Goal: Answer question/provide support: Share knowledge or assist other users

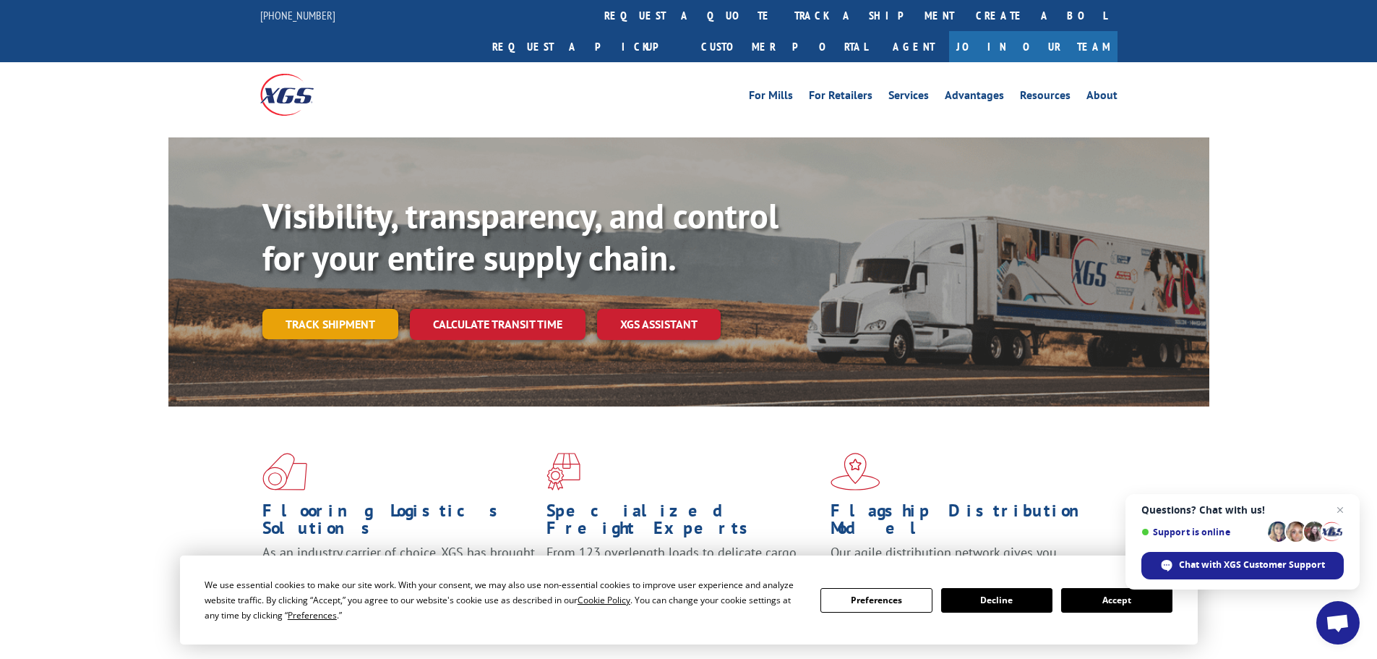
click at [350, 309] on link "Track shipment" at bounding box center [330, 324] width 136 height 30
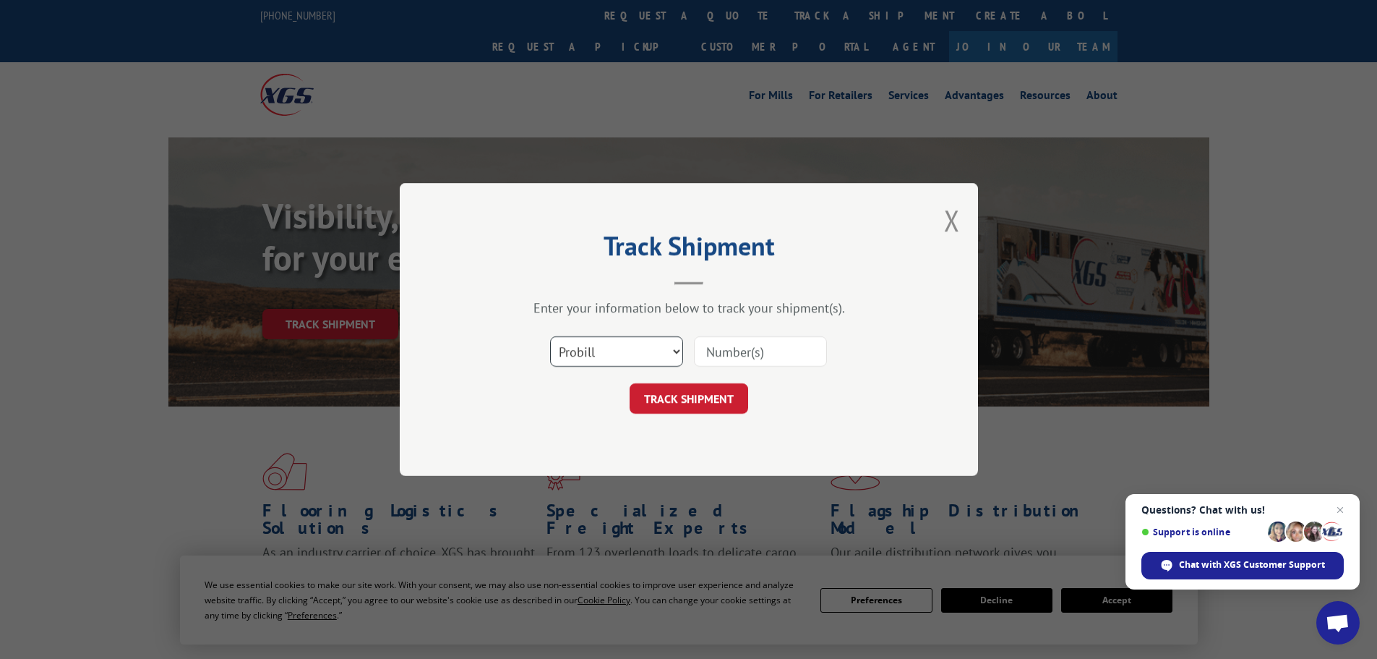
click at [677, 348] on select "Select category... Probill BOL PO" at bounding box center [616, 351] width 133 height 30
select select "bol"
click at [550, 336] on select "Select category... Probill BOL PO" at bounding box center [616, 351] width 133 height 30
drag, startPoint x: 711, startPoint y: 351, endPoint x: 740, endPoint y: 370, distance: 33.9
click at [711, 351] on input at bounding box center [760, 351] width 133 height 30
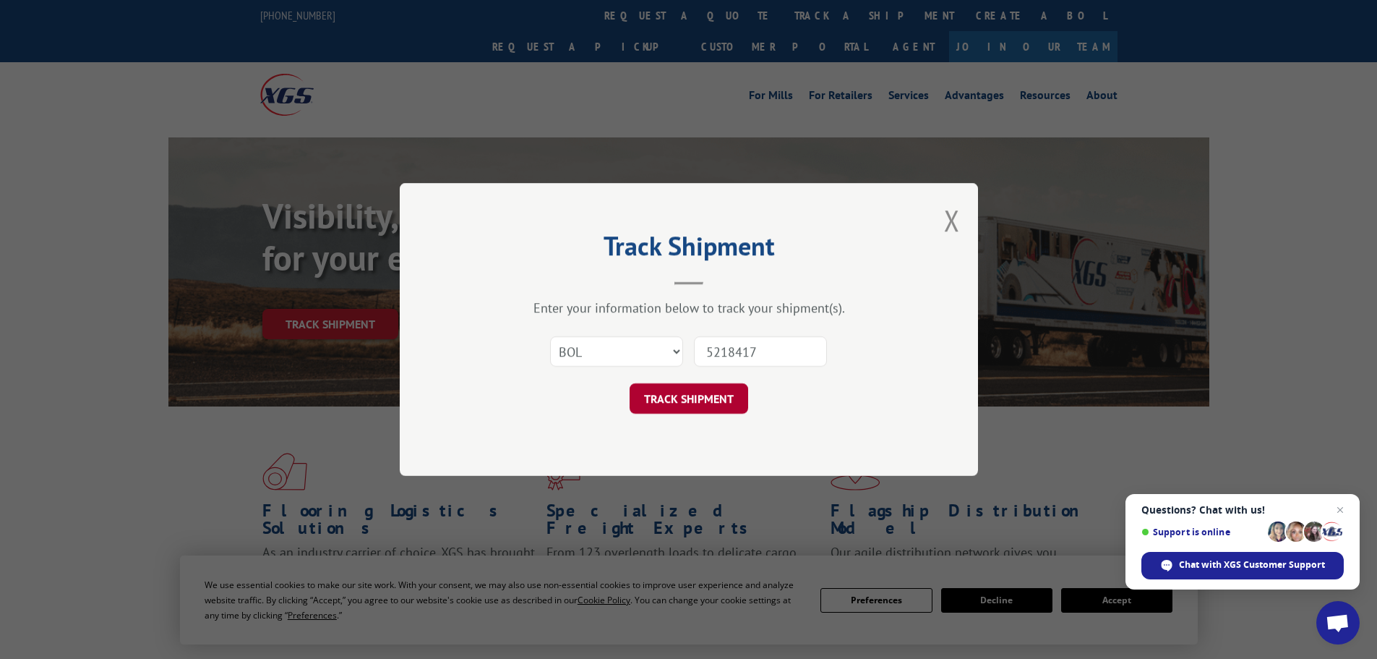
type input "5218417"
click at [651, 403] on button "TRACK SHIPMENT" at bounding box center [689, 398] width 119 height 30
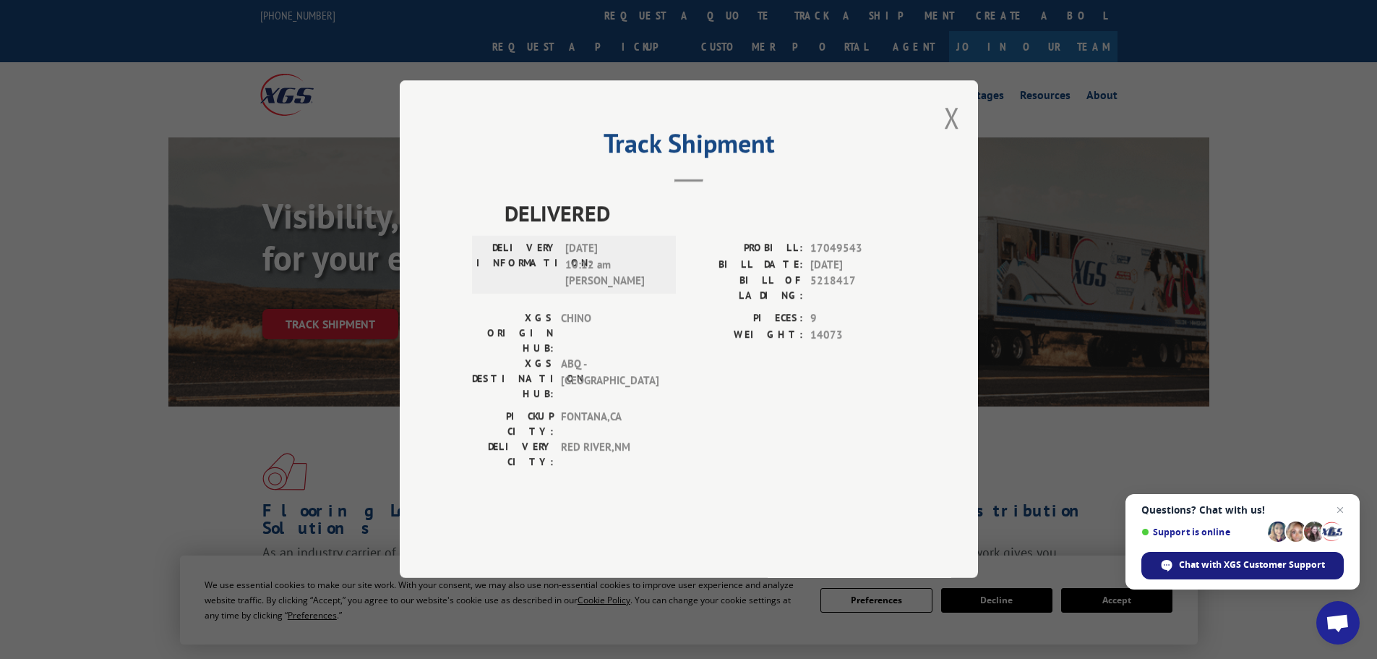
click at [1225, 565] on span "Chat with XGS Customer Support" at bounding box center [1252, 564] width 146 height 13
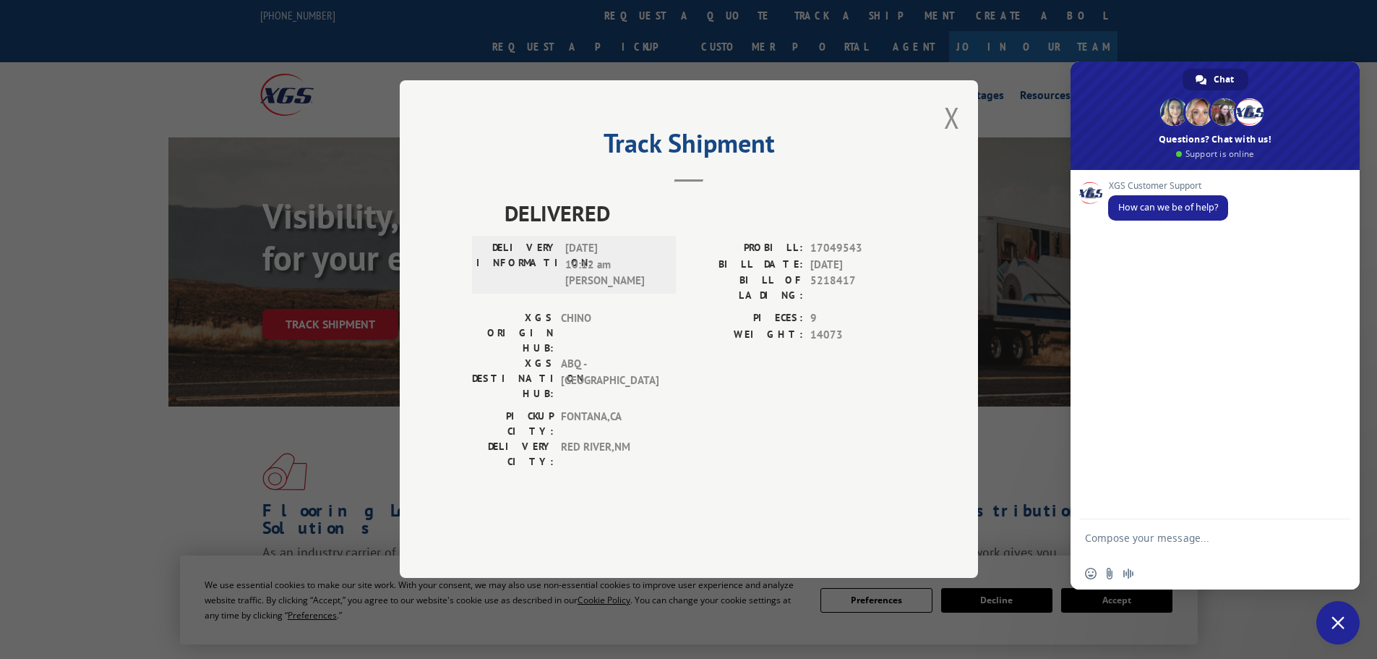
click at [1117, 511] on div "XGS Customer Support How can we be of help?" at bounding box center [1215, 344] width 289 height 349
type textarea "Can I get the POD for Probill 17049543?"
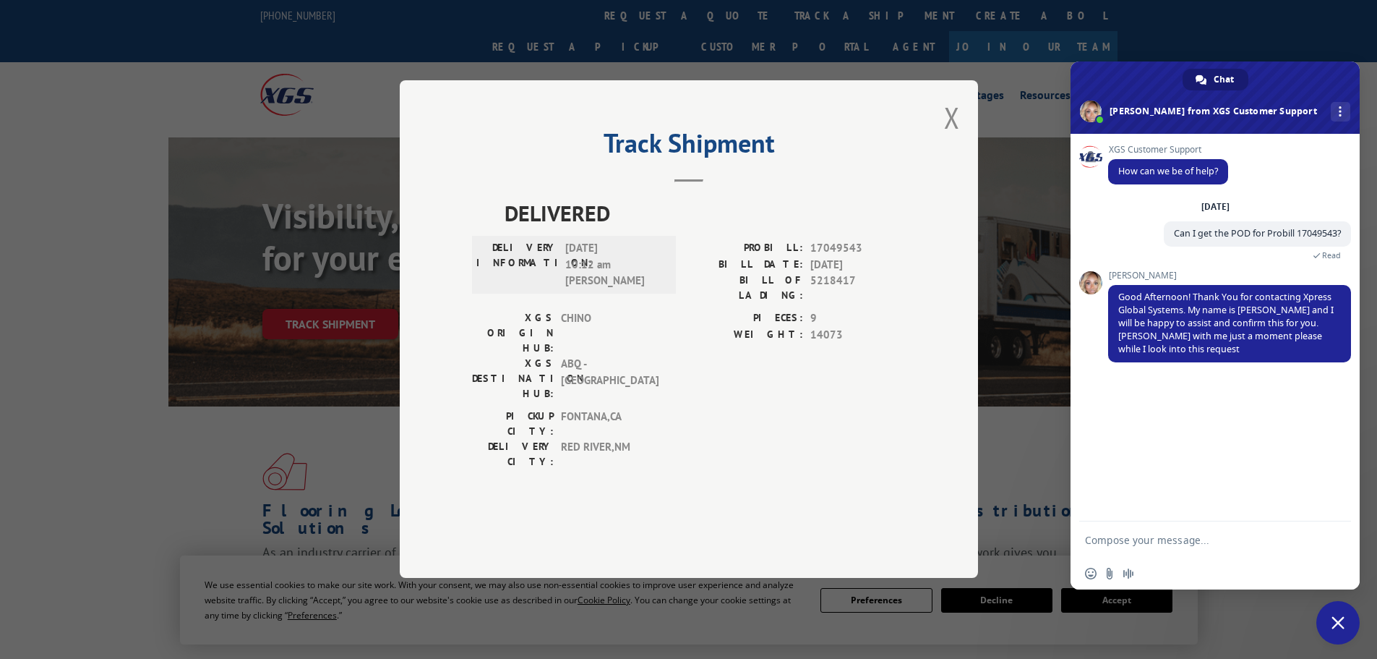
click at [1116, 537] on textarea "Compose your message..." at bounding box center [1199, 540] width 228 height 13
type textarea "ty"
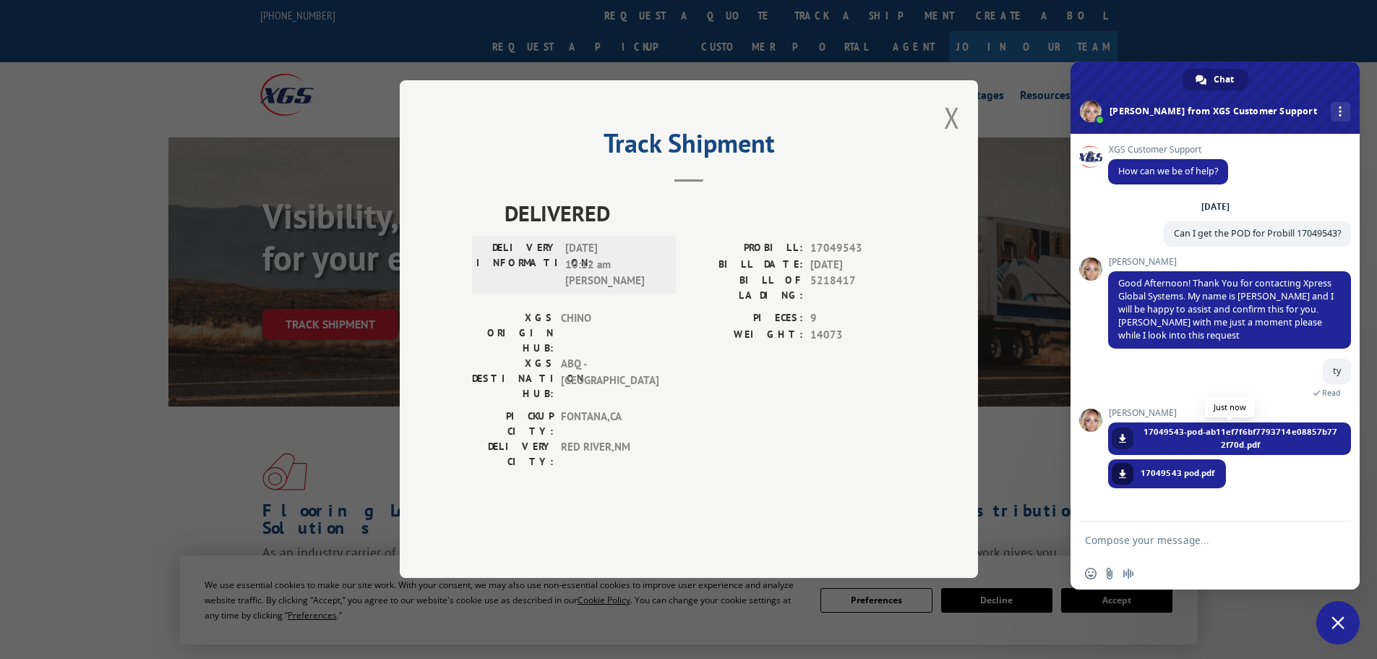
click at [1127, 439] on link at bounding box center [1123, 438] width 22 height 22
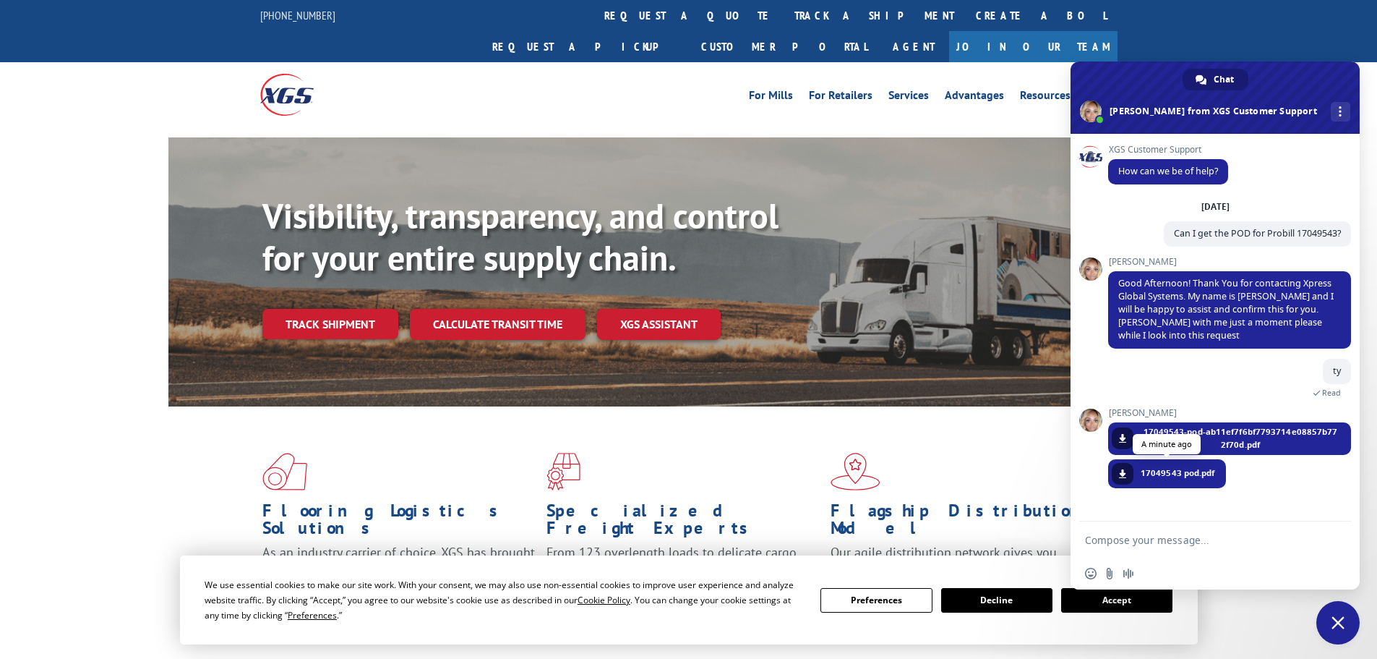
click at [1168, 476] on span "17049543 pod.pdf" at bounding box center [1178, 472] width 74 height 13
click at [1157, 474] on span "17049543 pod.pdf" at bounding box center [1178, 472] width 74 height 13
click at [1122, 473] on span at bounding box center [1122, 473] width 9 height 9
click at [1100, 538] on textarea "Compose your message..." at bounding box center [1199, 540] width 228 height 13
type textarea "ty so much!"
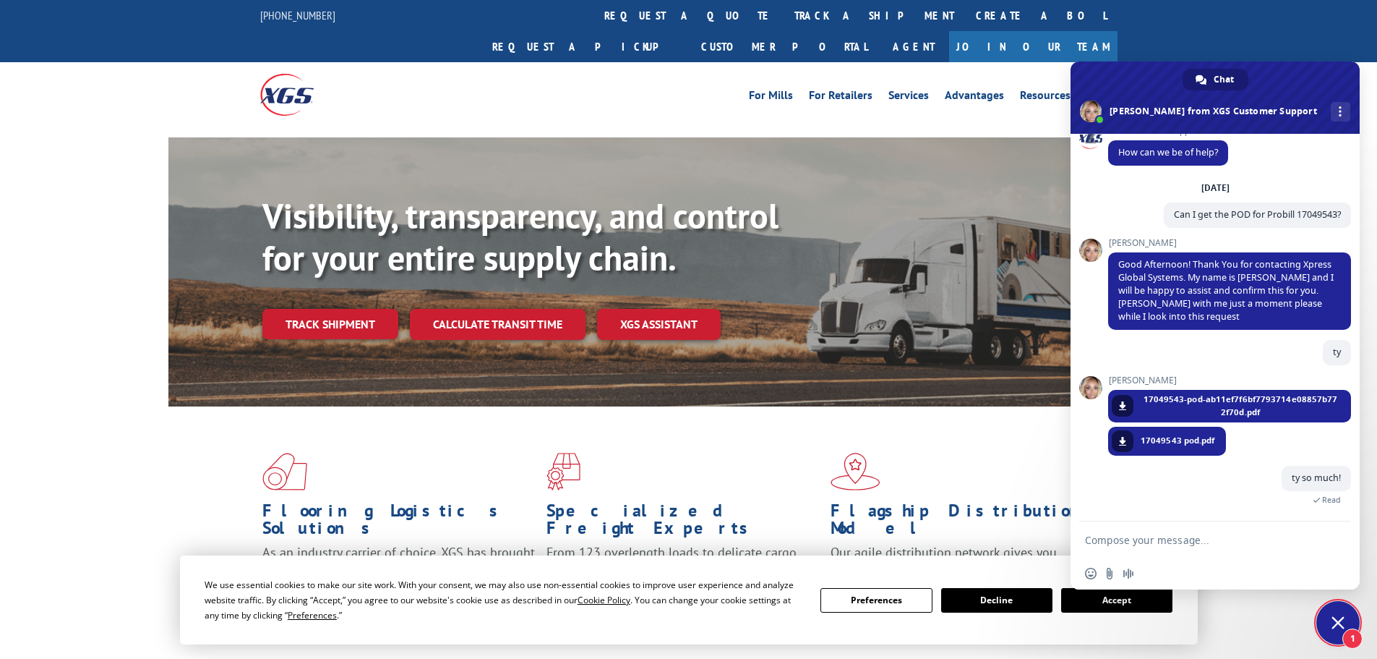
scroll to position [35, 0]
